Goal: Information Seeking & Learning: Learn about a topic

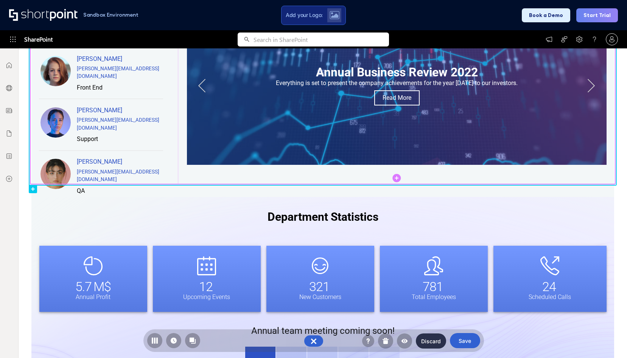
scroll to position [522, 0]
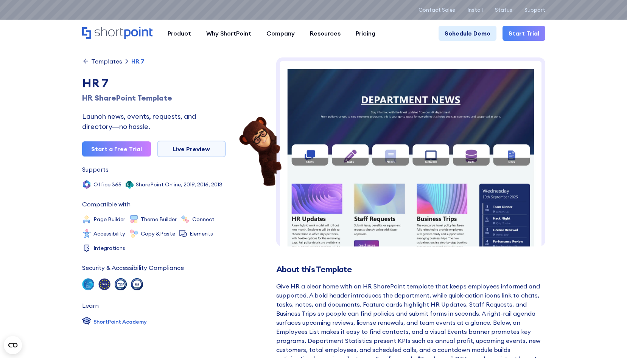
scroll to position [277, 0]
